Goal: Task Accomplishment & Management: Use online tool/utility

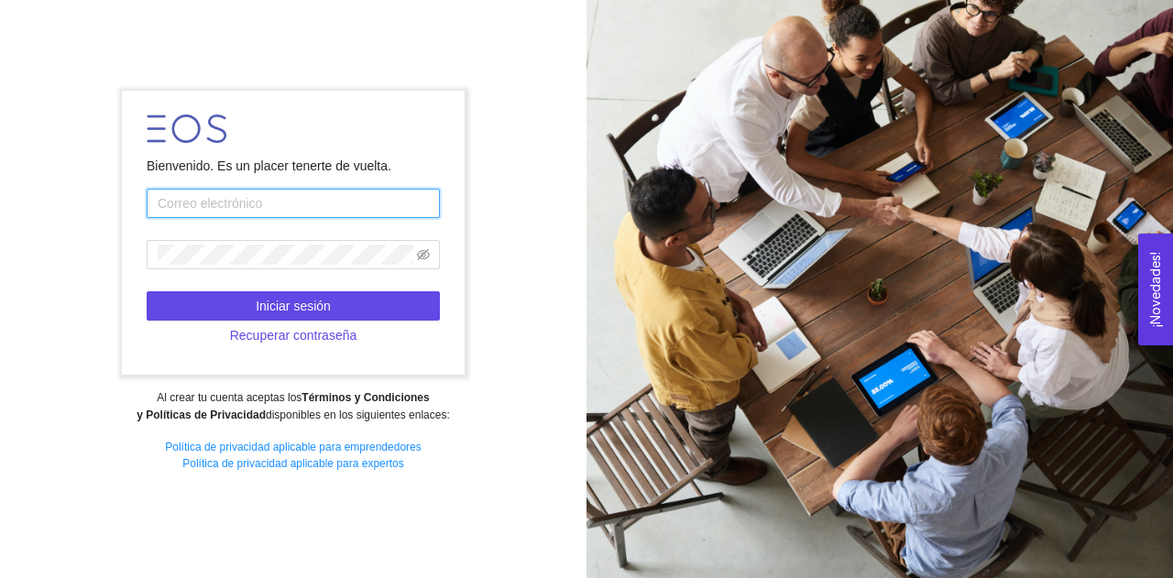
type input "[EMAIL_ADDRESS][DOMAIN_NAME]"
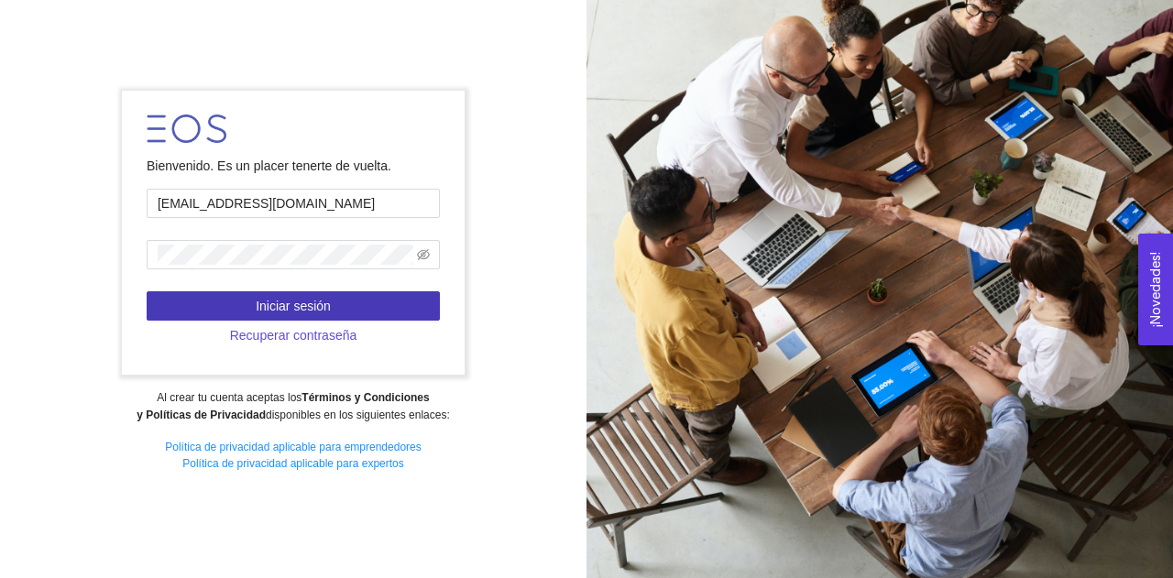
click at [281, 307] on span "Iniciar sesión" at bounding box center [293, 306] width 75 height 20
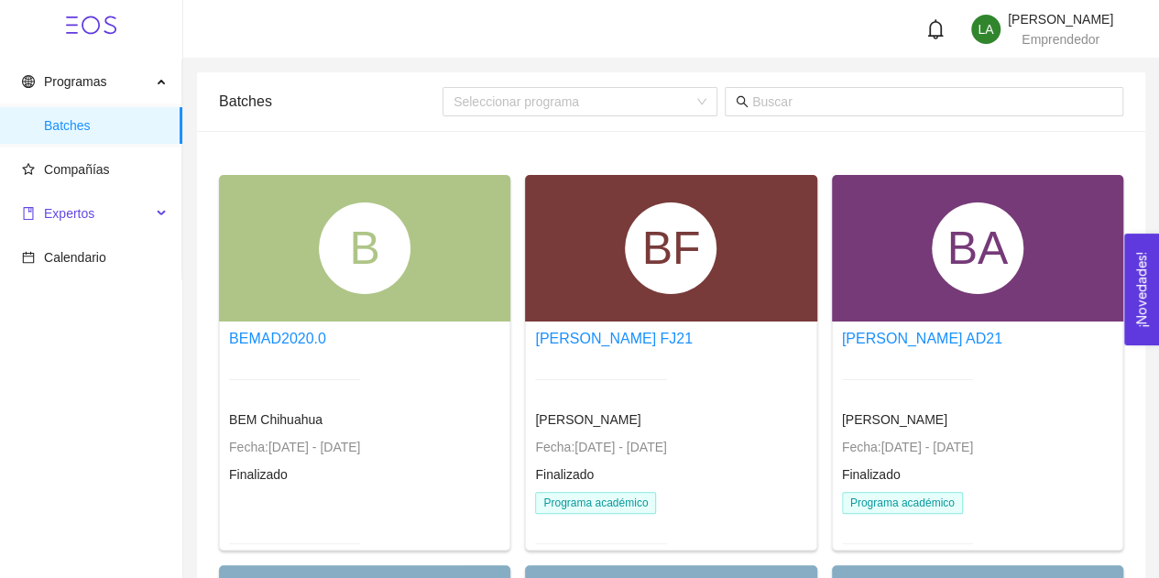
click at [112, 205] on span "Expertos" at bounding box center [86, 213] width 129 height 37
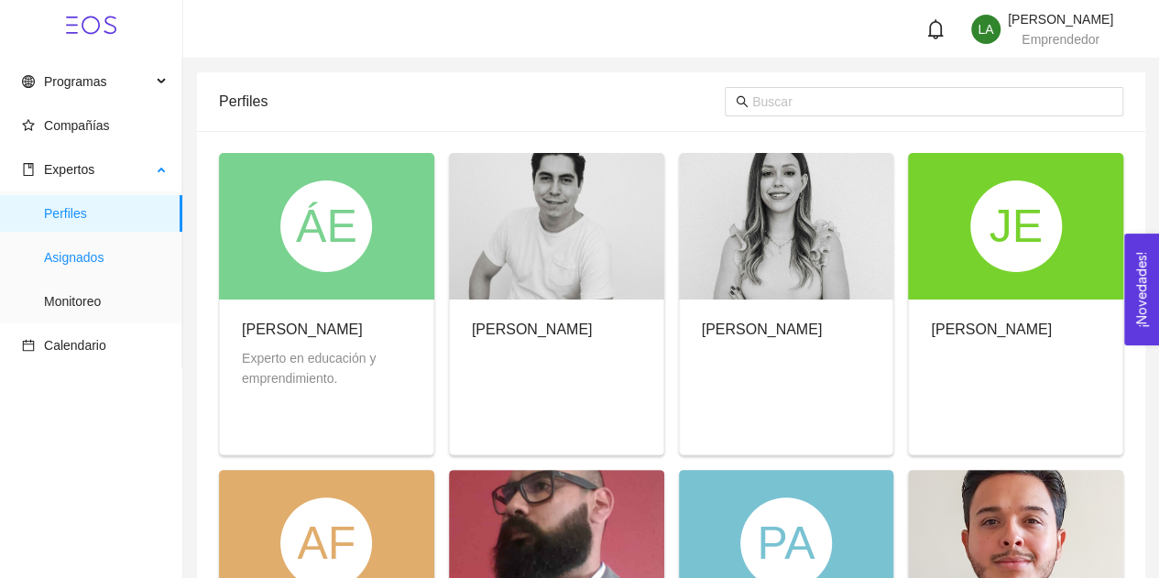
click at [108, 267] on span "Asignados" at bounding box center [106, 257] width 124 height 37
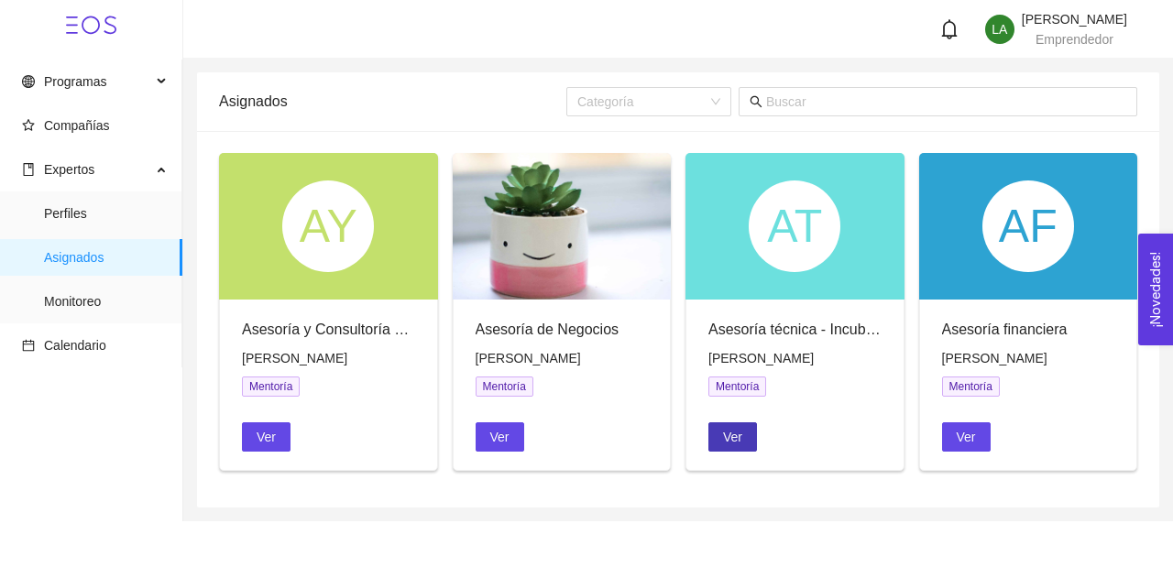
click at [734, 430] on span "Ver" at bounding box center [732, 437] width 19 height 20
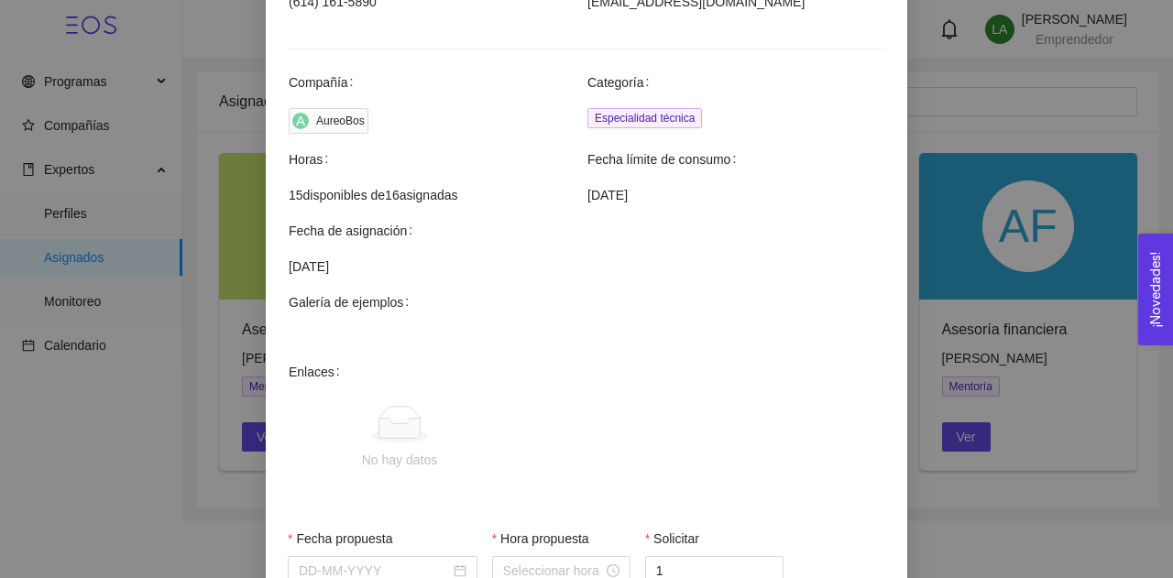
scroll to position [498, 0]
click at [1077, 386] on div "Agendar mentoría Asesoría técnica - Incubación Experto: [PERSON_NAME] Correo [P…" at bounding box center [586, 289] width 1173 height 578
